Goal: Task Accomplishment & Management: Use online tool/utility

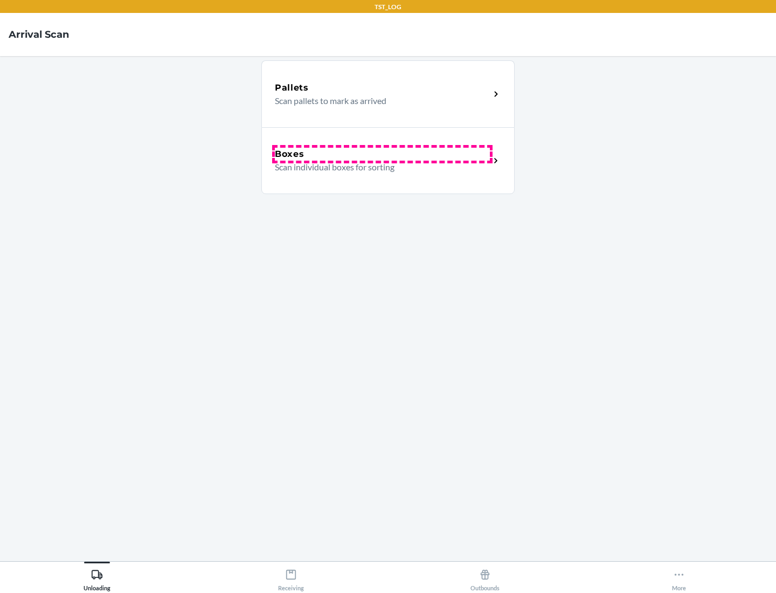
click at [382, 154] on div "Boxes" at bounding box center [382, 154] width 215 height 13
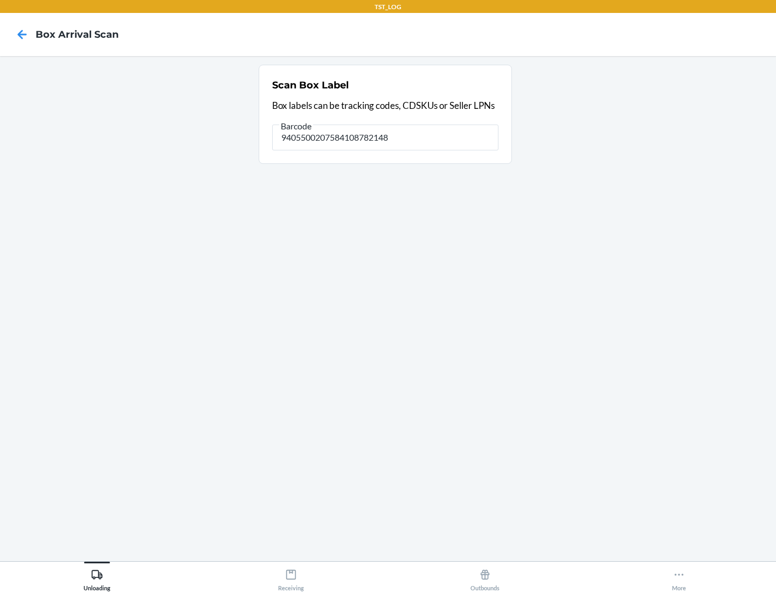
type input "9405500207584108782148"
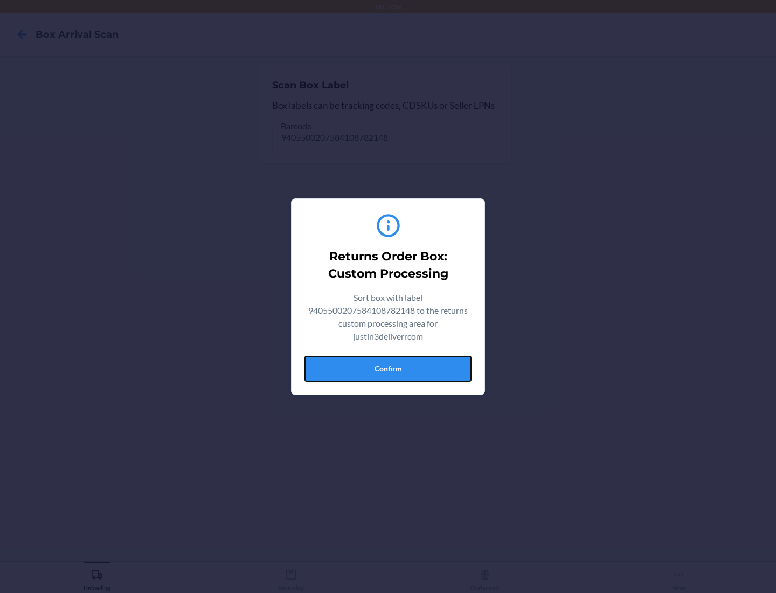
click at [388, 368] on button "Confirm" at bounding box center [387, 369] width 167 height 26
